Goal: Information Seeking & Learning: Learn about a topic

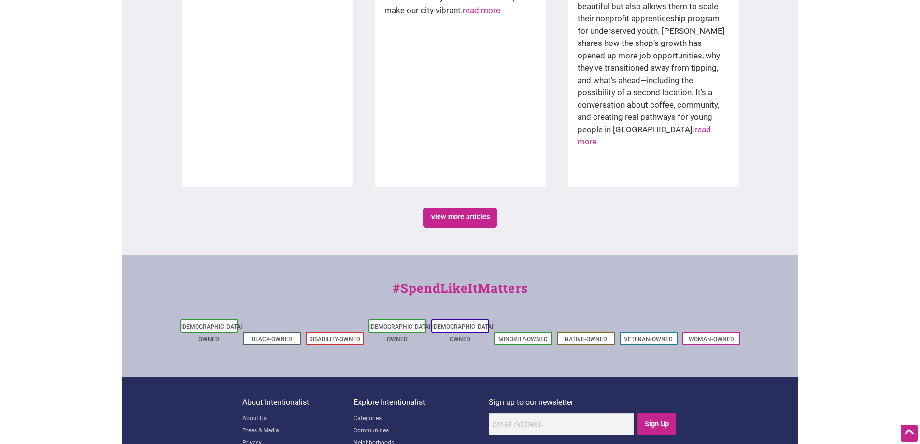
scroll to position [1713, 0]
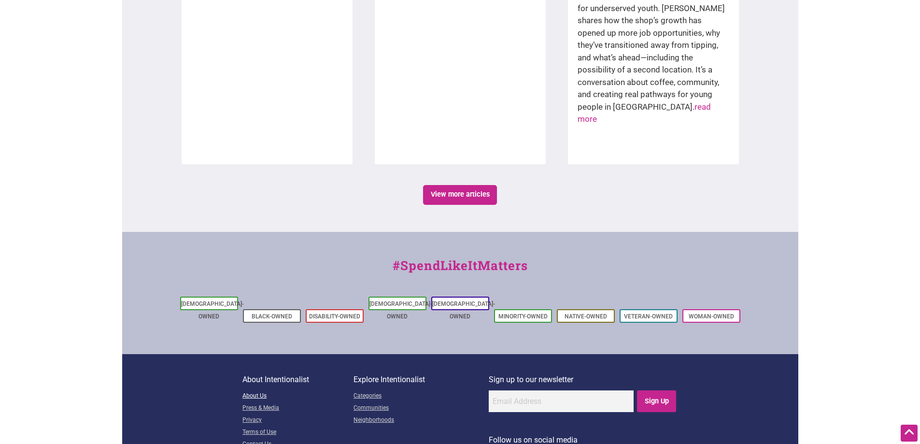
click at [252, 390] on link "About Us" at bounding box center [297, 396] width 111 height 12
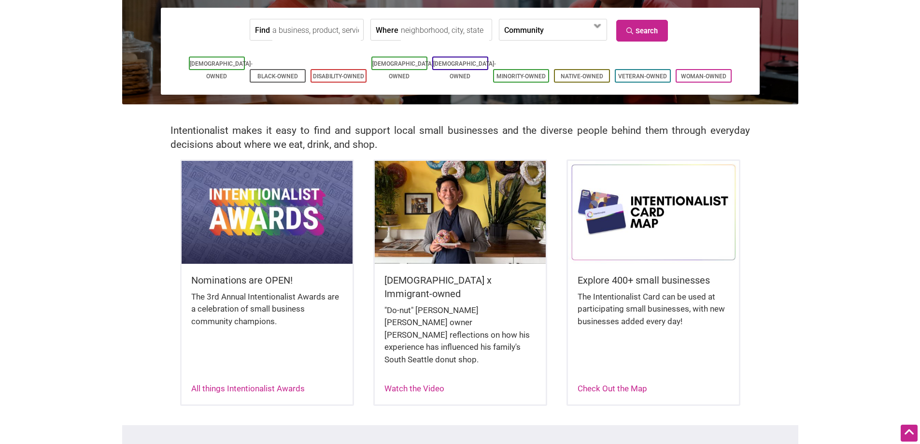
scroll to position [0, 0]
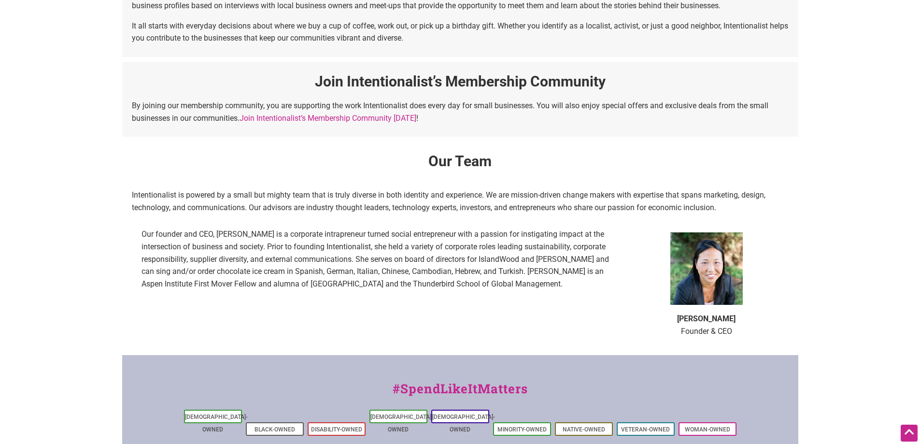
scroll to position [483, 0]
click at [307, 180] on h2 "Our Team" at bounding box center [460, 166] width 657 height 30
click at [630, 197] on p "Intentionalist is powered by a small but mighty team that is truly diverse in b…" at bounding box center [460, 200] width 657 height 25
click at [178, 207] on p "Intentionalist is powered by a small but mighty team that is truly diverse in b…" at bounding box center [460, 200] width 657 height 25
click at [187, 230] on p "Our founder and CEO, Laura Clise is a corporate intrapreneur turned social entr…" at bounding box center [378, 259] width 473 height 62
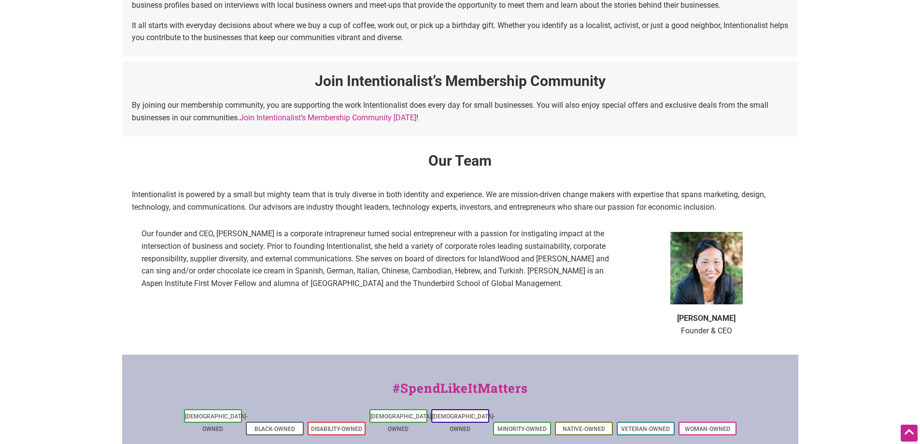
click at [265, 223] on div "Our Team Intentionalist is powered by a small but mighty team that is truly div…" at bounding box center [460, 245] width 676 height 218
click at [340, 221] on div "Our Team Intentionalist is powered by a small but mighty team that is truly div…" at bounding box center [460, 245] width 676 height 218
click at [397, 220] on div "Our Team Intentionalist is powered by a small but mighty team that is truly div…" at bounding box center [460, 245] width 676 height 218
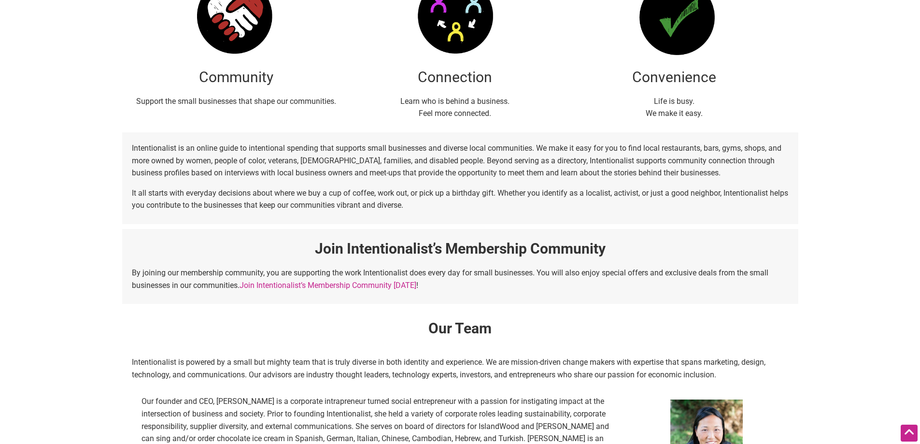
scroll to position [0, 0]
